Goal: Complete application form

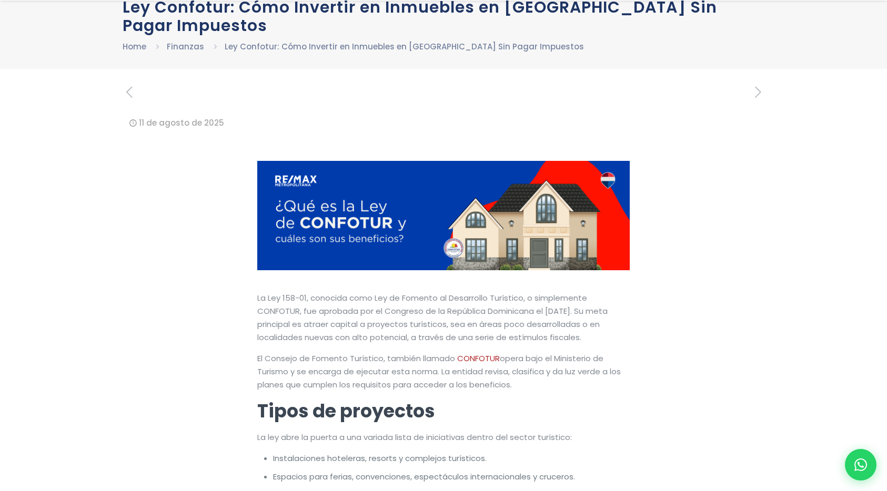
scroll to position [120, 0]
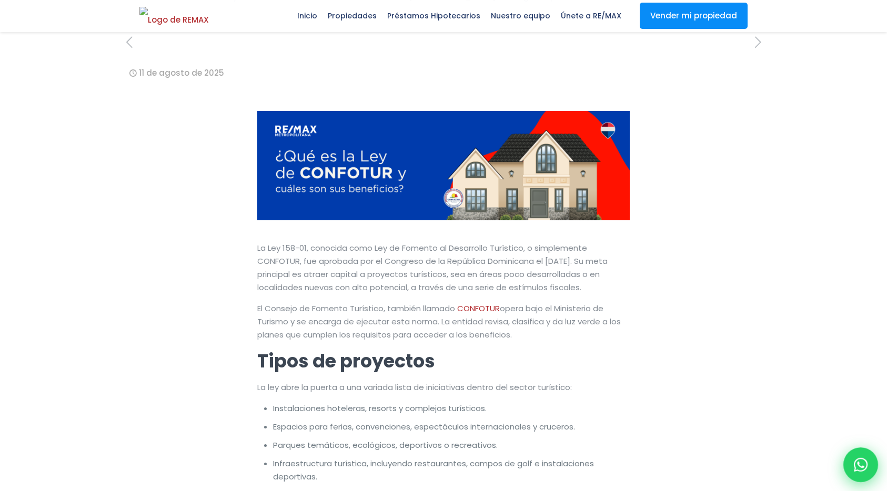
click at [870, 465] on div at bounding box center [860, 465] width 35 height 35
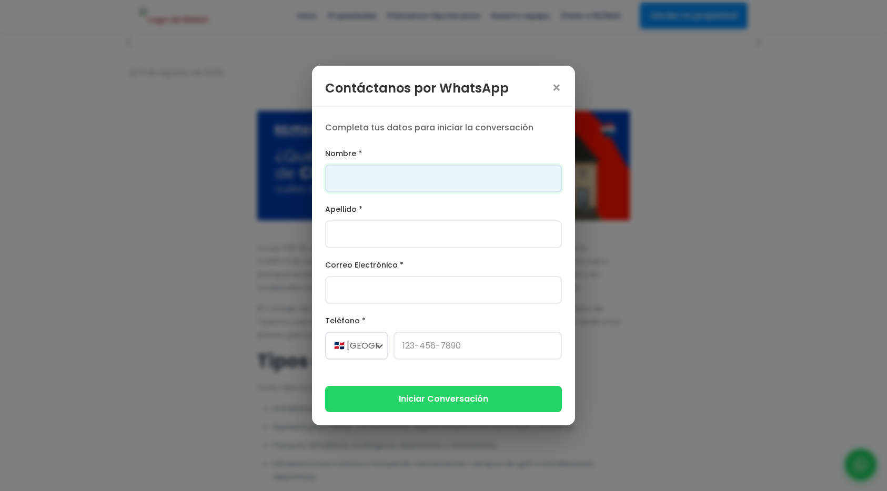
click at [461, 183] on input "Nombre *" at bounding box center [443, 179] width 237 height 28
type input "[PERSON_NAME]"
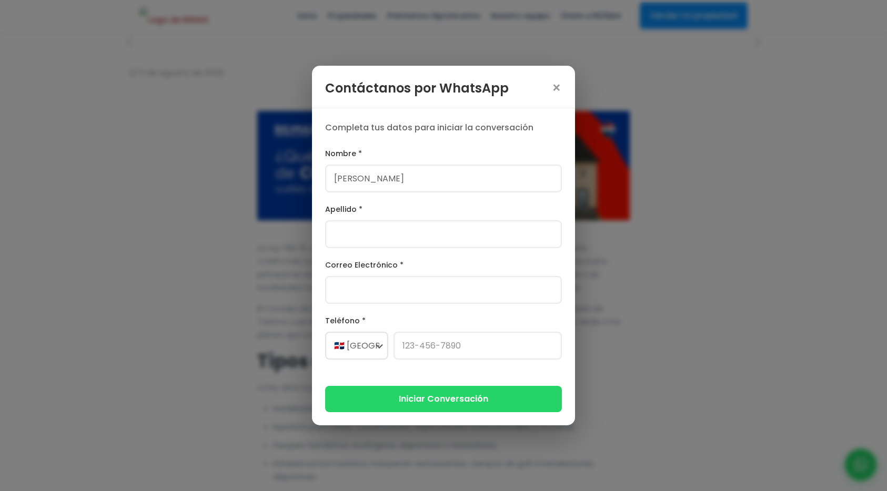
type input "[PERSON_NAME]"
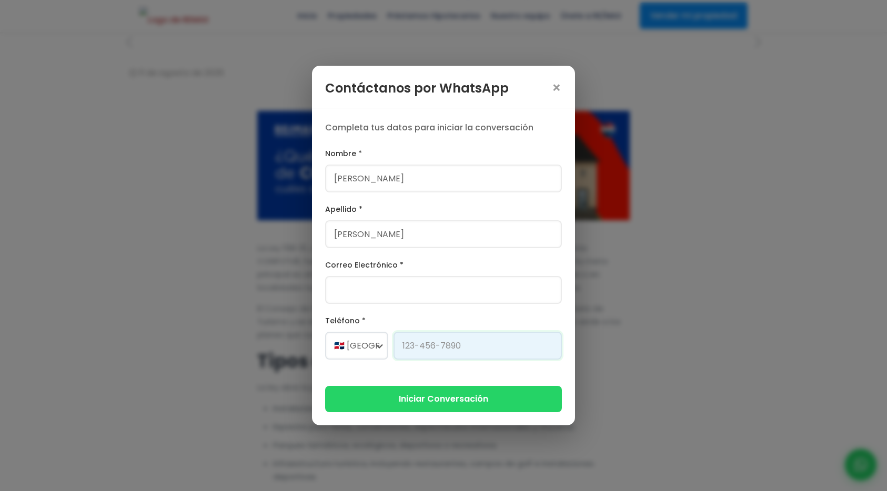
type input "[PHONE_NUMBER]"
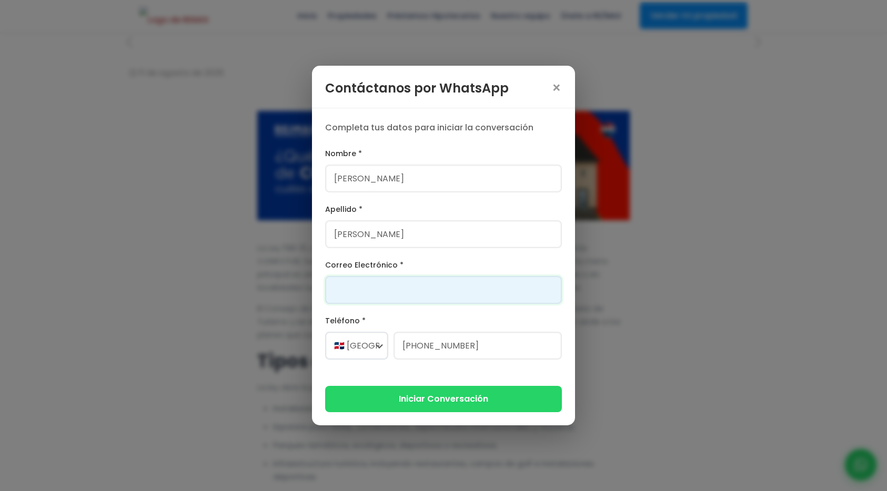
click at [432, 282] on input "Correo Electrónico *" at bounding box center [443, 290] width 237 height 28
type input "[PERSON_NAME][EMAIL_ADDRESS][DOMAIN_NAME]"
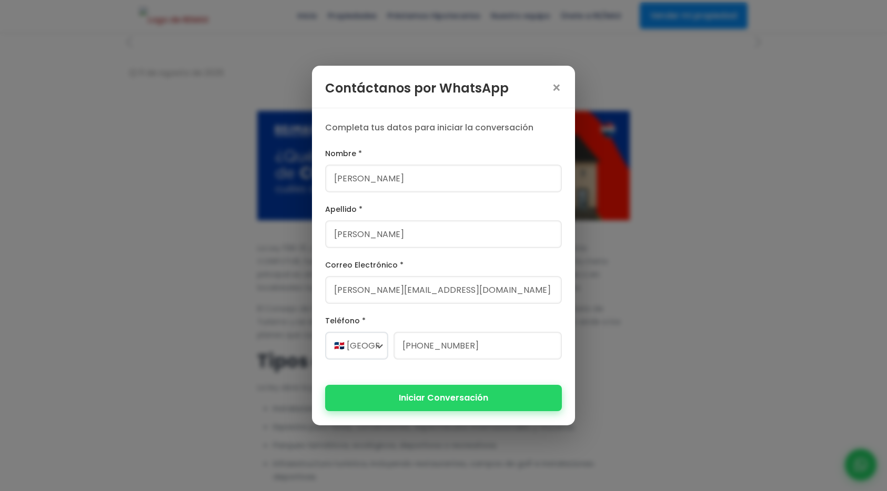
click at [433, 399] on button "Iniciar Conversación" at bounding box center [443, 398] width 237 height 26
